Goal: Task Accomplishment & Management: Complete application form

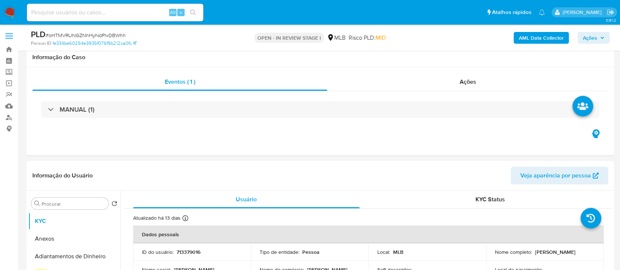
select select "10"
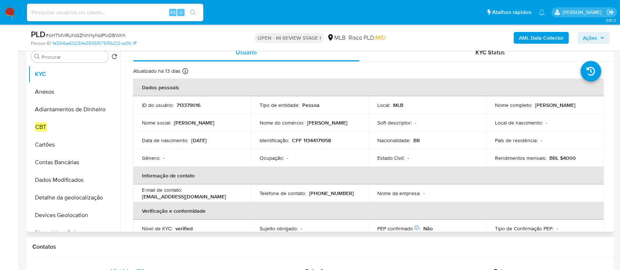
click at [347, 144] on div "Identificação : CPF 11344171958" at bounding box center [310, 140] width 100 height 7
click at [327, 146] on td "Identificação : CPF 11344171958" at bounding box center [310, 141] width 118 height 18
click at [321, 138] on p "CPF 11344171958" at bounding box center [311, 140] width 39 height 7
click at [350, 144] on td "Identificação : CPF 11344171958" at bounding box center [310, 141] width 118 height 18
click at [54, 91] on button "Anexos" at bounding box center [71, 92] width 86 height 18
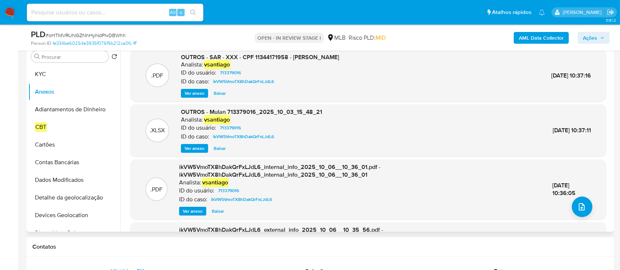
scroll to position [98, 0]
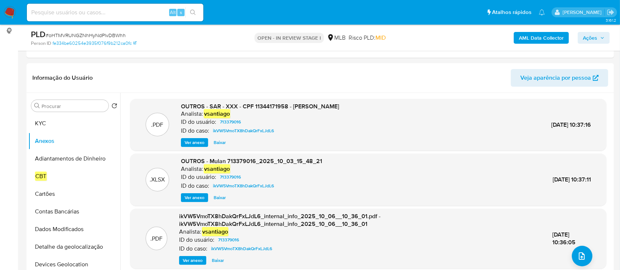
click at [545, 38] on b "AML Data Collector" at bounding box center [541, 38] width 45 height 12
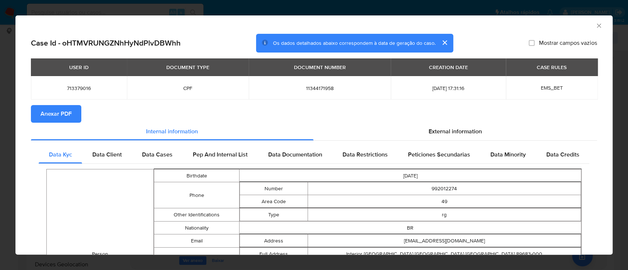
click at [595, 28] on icon "Fechar a janela" at bounding box center [598, 25] width 7 height 7
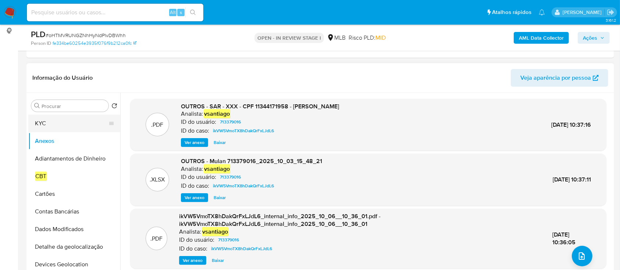
click at [44, 123] on button "KYC" at bounding box center [71, 124] width 86 height 18
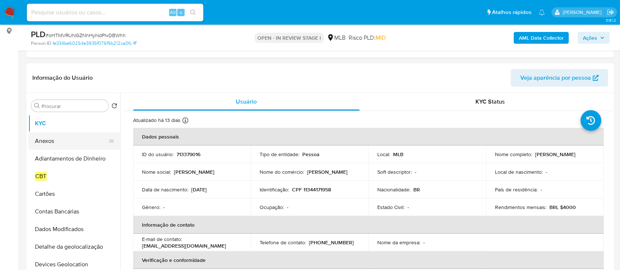
click at [55, 144] on button "Anexos" at bounding box center [71, 141] width 86 height 18
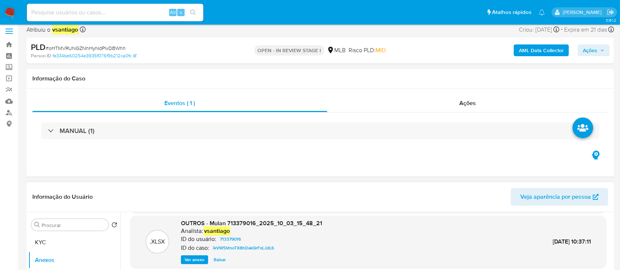
scroll to position [0, 0]
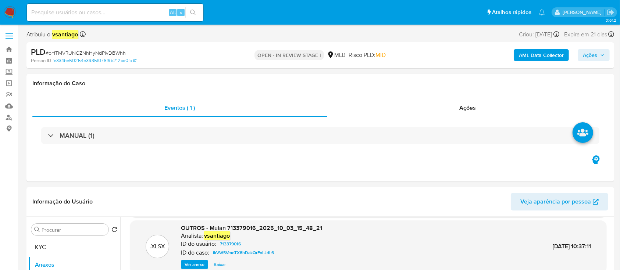
click at [559, 57] on b "AML Data Collector" at bounding box center [541, 55] width 45 height 12
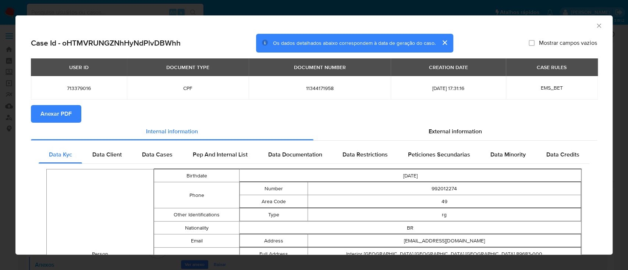
click at [595, 27] on icon "Fechar a janela" at bounding box center [598, 25] width 7 height 7
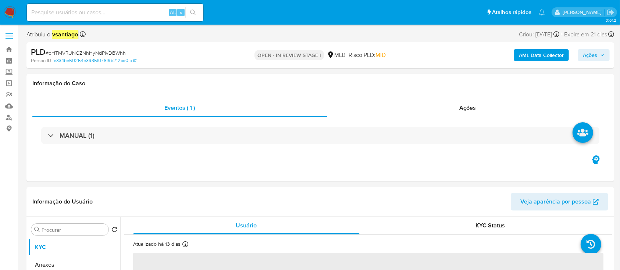
select select "10"
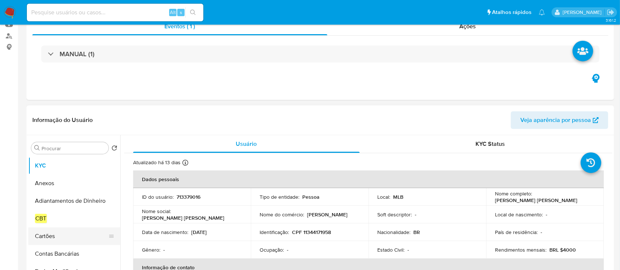
scroll to position [147, 0]
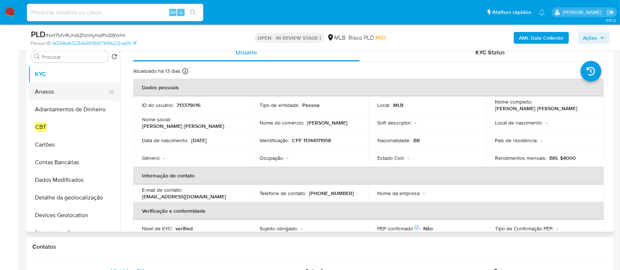
click at [49, 92] on button "Anexos" at bounding box center [71, 92] width 86 height 18
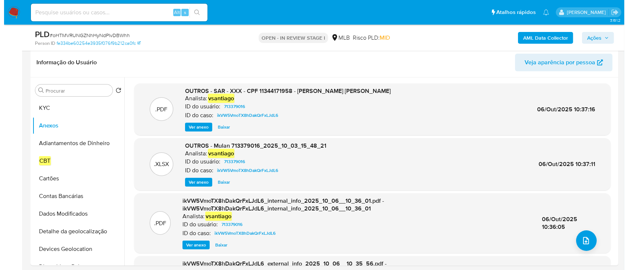
scroll to position [98, 0]
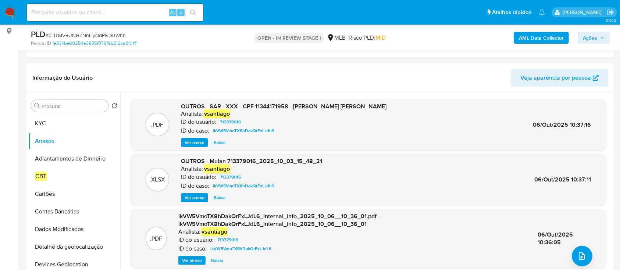
click at [543, 38] on b "AML Data Collector" at bounding box center [541, 38] width 45 height 12
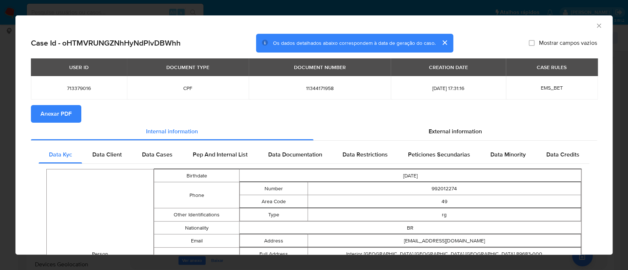
click at [47, 111] on span "Anexar PDF" at bounding box center [55, 114] width 31 height 16
click at [595, 27] on icon "Fechar a janela" at bounding box center [598, 25] width 7 height 7
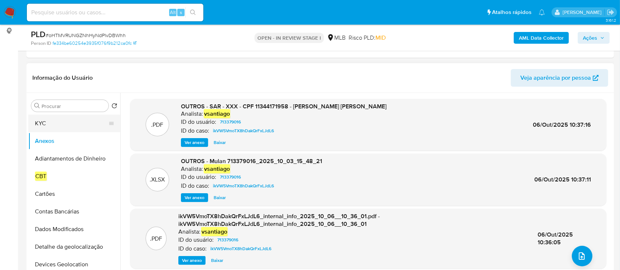
click at [63, 130] on button "KYC" at bounding box center [71, 124] width 86 height 18
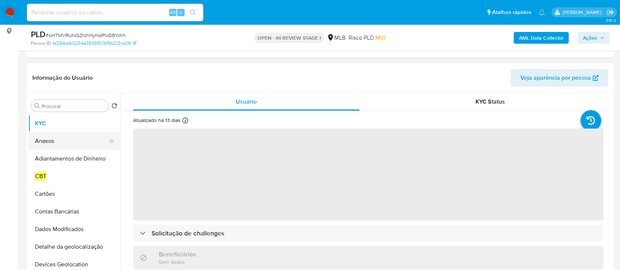
click at [66, 144] on button "Anexos" at bounding box center [71, 141] width 86 height 18
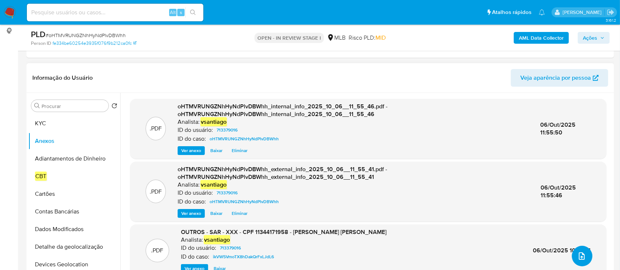
click at [581, 255] on icon "upload-file" at bounding box center [582, 256] width 9 height 9
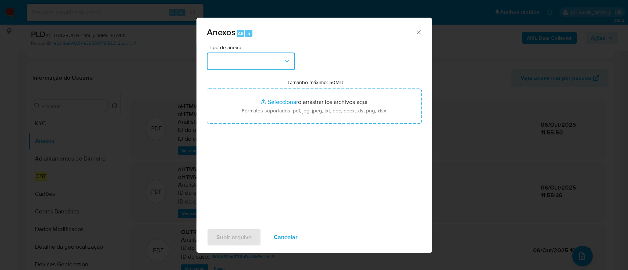
click at [244, 61] on button "button" at bounding box center [251, 62] width 88 height 18
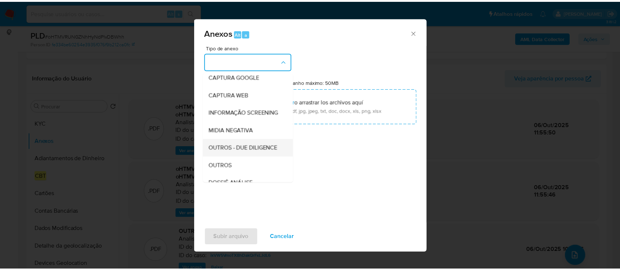
scroll to position [113, 0]
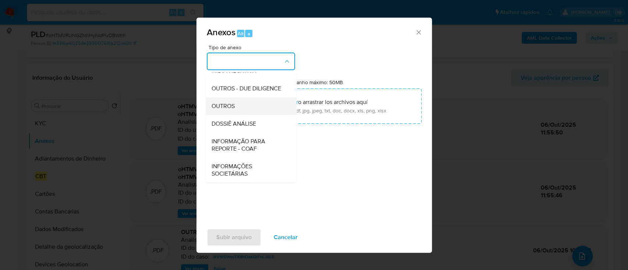
click at [235, 109] on div "OUTROS" at bounding box center [248, 107] width 75 height 18
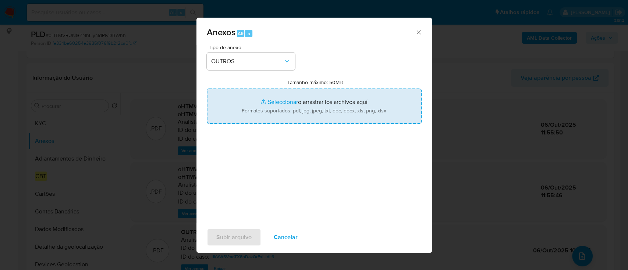
click at [305, 106] on input "Tamanho máximo: 50MB Seleccionar archivos" at bounding box center [314, 106] width 215 height 35
type input "C:\fakepath\SPA - CPF 11344171958 - PAOLA CARINA CALIARI.pdf"
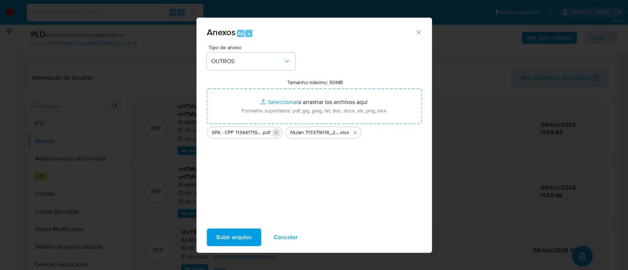
click at [276, 134] on icon "Eliminar SPA - CPF 11344171958 - PAOLA CARINA CALIARI.pdf" at bounding box center [276, 133] width 6 height 6
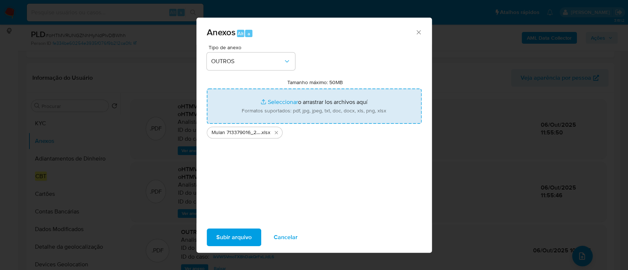
click at [311, 98] on input "Tamanho máximo: 50MB Seleccionar archivos" at bounding box center [314, 106] width 215 height 35
click at [302, 107] on input "Tamanho máximo: 50MB Seleccionar archivos" at bounding box center [314, 106] width 215 height 35
type input "C:\fakepath\DECLÍNIO SPA - CPF 11344171958 - PAOLA CARINA CALIARI.pdf"
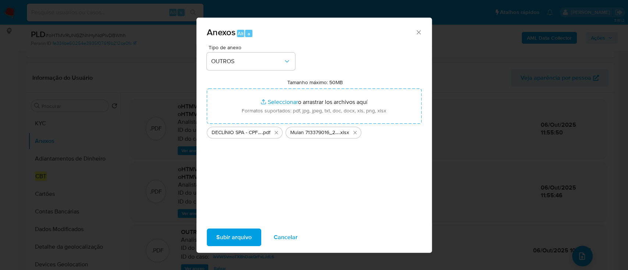
click at [309, 169] on div "Tipo de anexo OUTROS Tamanho máximo: 50MB Seleccionar archivos Seleccionar o ar…" at bounding box center [314, 132] width 215 height 174
click at [229, 237] on span "Subir arquivo" at bounding box center [233, 238] width 35 height 16
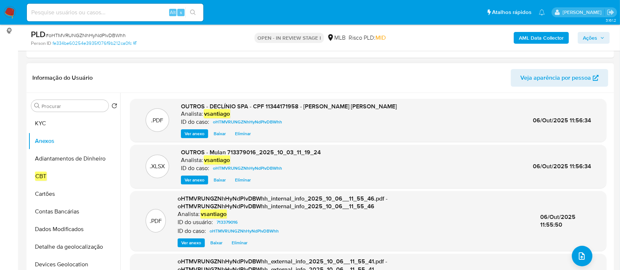
click at [352, 82] on header "Informação do Usuário Veja aparência por pessoa" at bounding box center [320, 78] width 576 height 18
click at [590, 38] on span "Ações" at bounding box center [590, 38] width 14 height 12
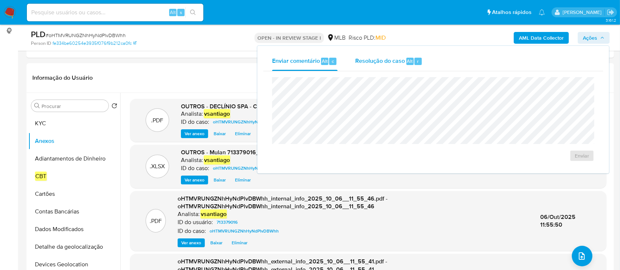
click at [381, 61] on span "Resolução do caso" at bounding box center [380, 61] width 50 height 8
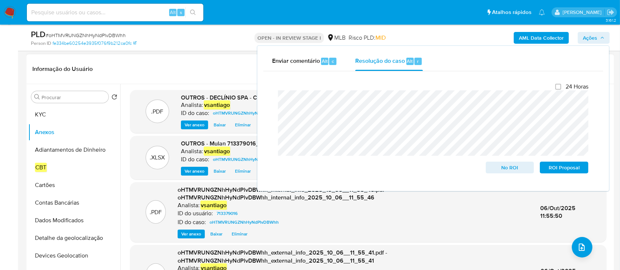
scroll to position [196, 0]
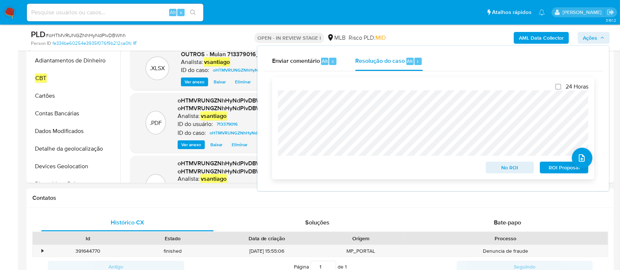
click at [500, 170] on span "No ROI" at bounding box center [510, 168] width 38 height 10
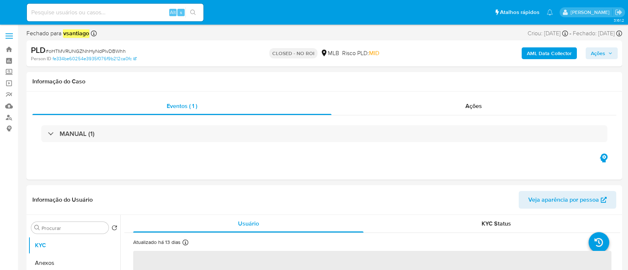
select select "10"
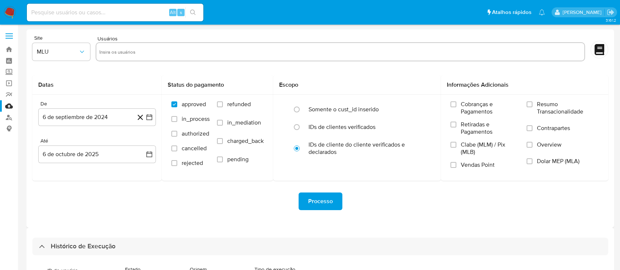
select select "100"
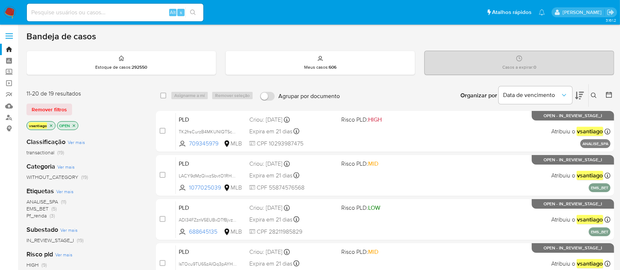
click at [118, 97] on div "11-20 de 19 resultados" at bounding box center [85, 94] width 118 height 8
